Goal: Information Seeking & Learning: Learn about a topic

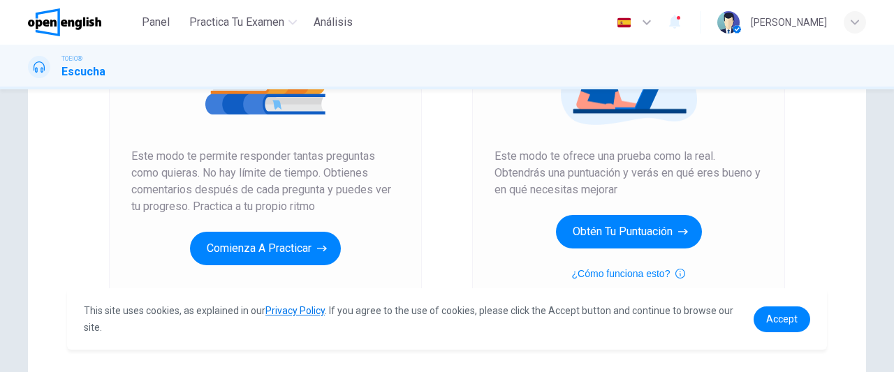
scroll to position [242, 0]
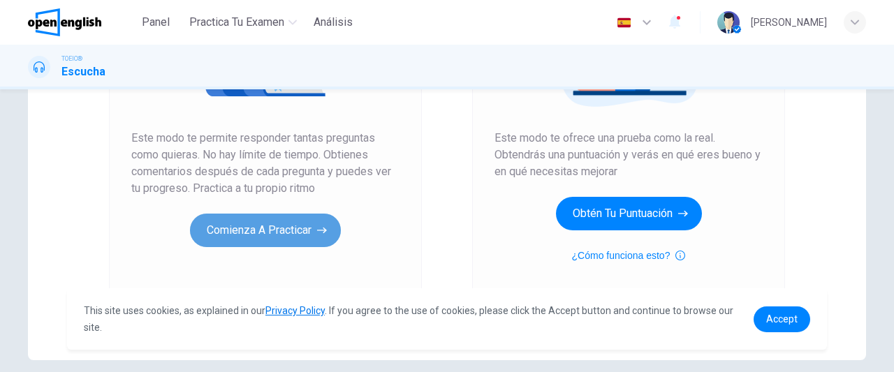
click at [282, 227] on button "Comienza a practicar" at bounding box center [265, 231] width 151 height 34
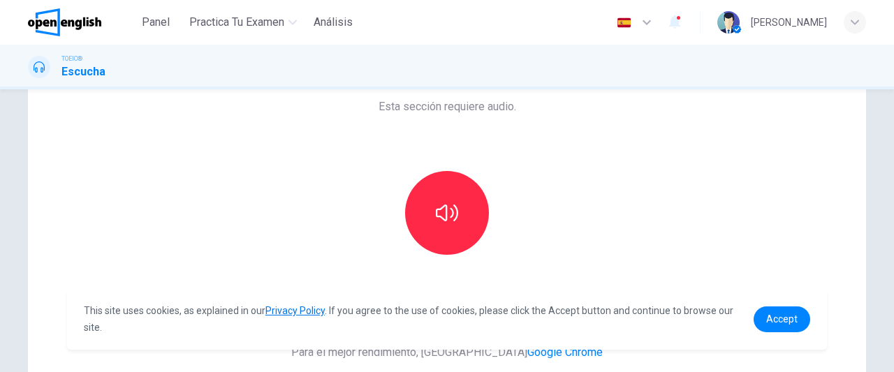
scroll to position [0, 0]
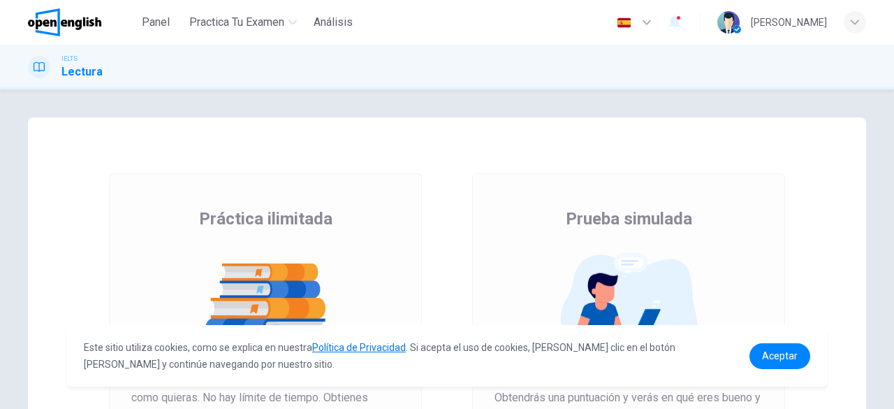
click at [286, 242] on div "Práctica ilimitada Este modo te permite responder tantas preguntas como quieras…" at bounding box center [265, 348] width 268 height 282
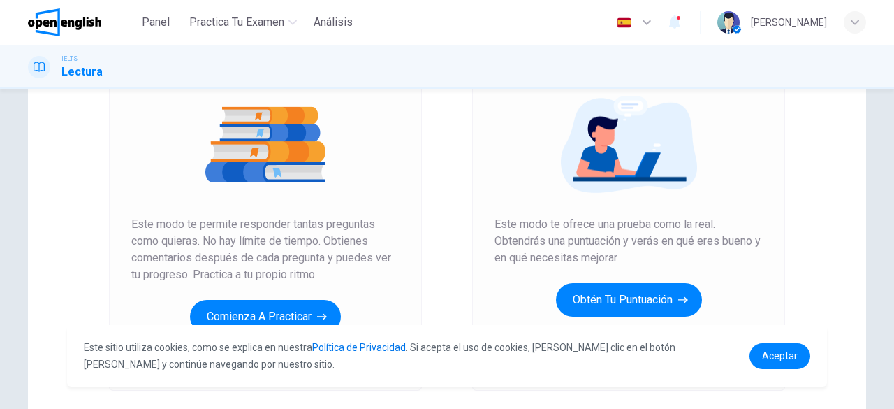
scroll to position [168, 0]
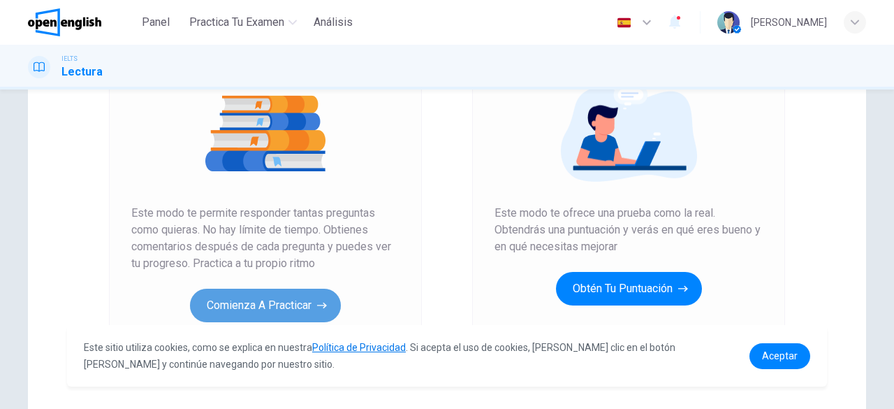
click at [294, 307] on button "Comienza a practicar" at bounding box center [265, 306] width 151 height 34
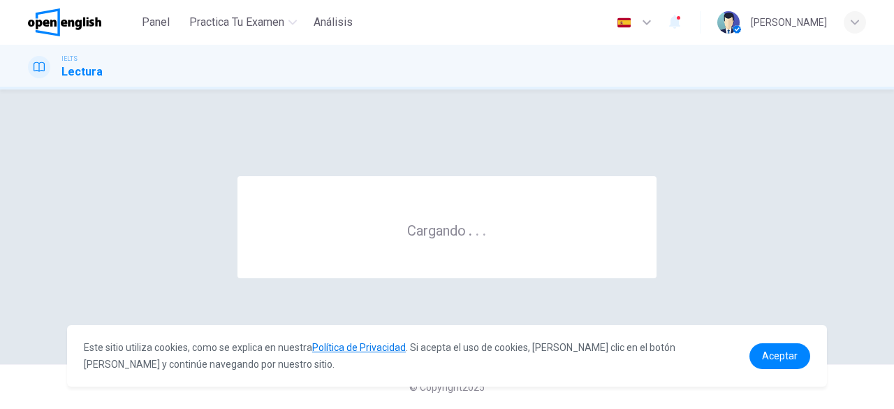
scroll to position [0, 0]
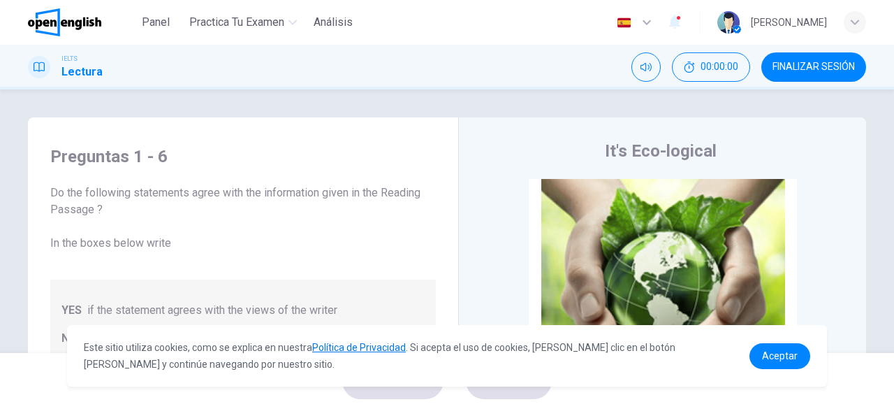
click at [513, 111] on div "Preguntas 1 - 6 Do the following statements agree with the information given in…" at bounding box center [447, 220] width 894 height 263
click at [78, 29] on img at bounding box center [64, 22] width 73 height 28
